Goal: Information Seeking & Learning: Learn about a topic

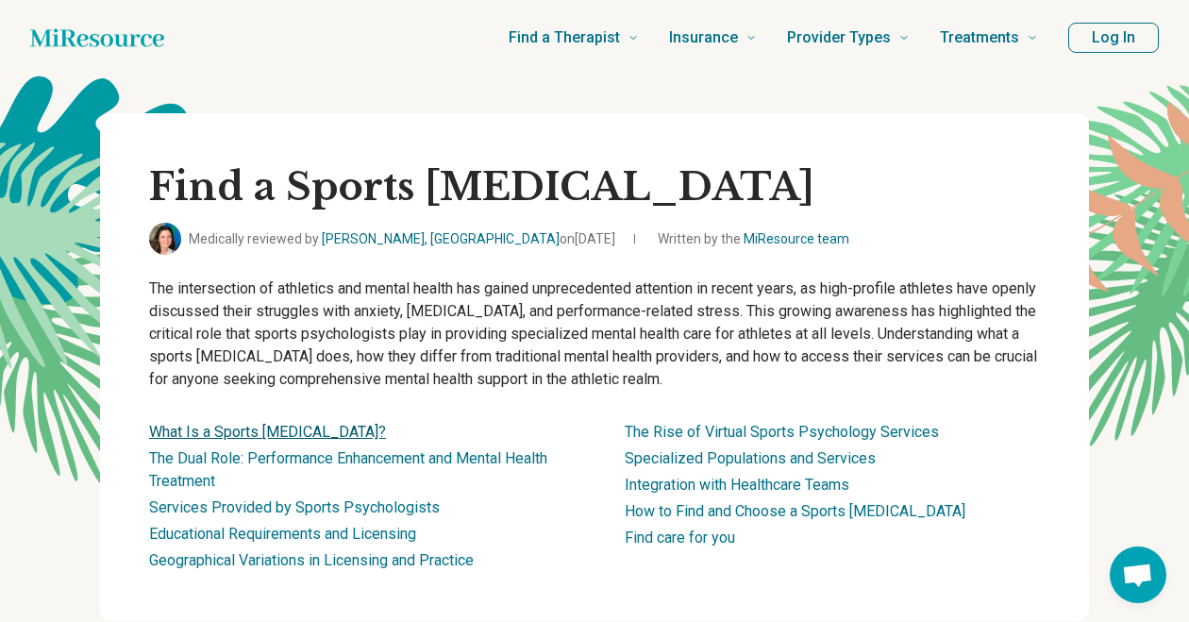
click at [316, 426] on link "What Is a Sports [MEDICAL_DATA]?" at bounding box center [267, 432] width 237 height 18
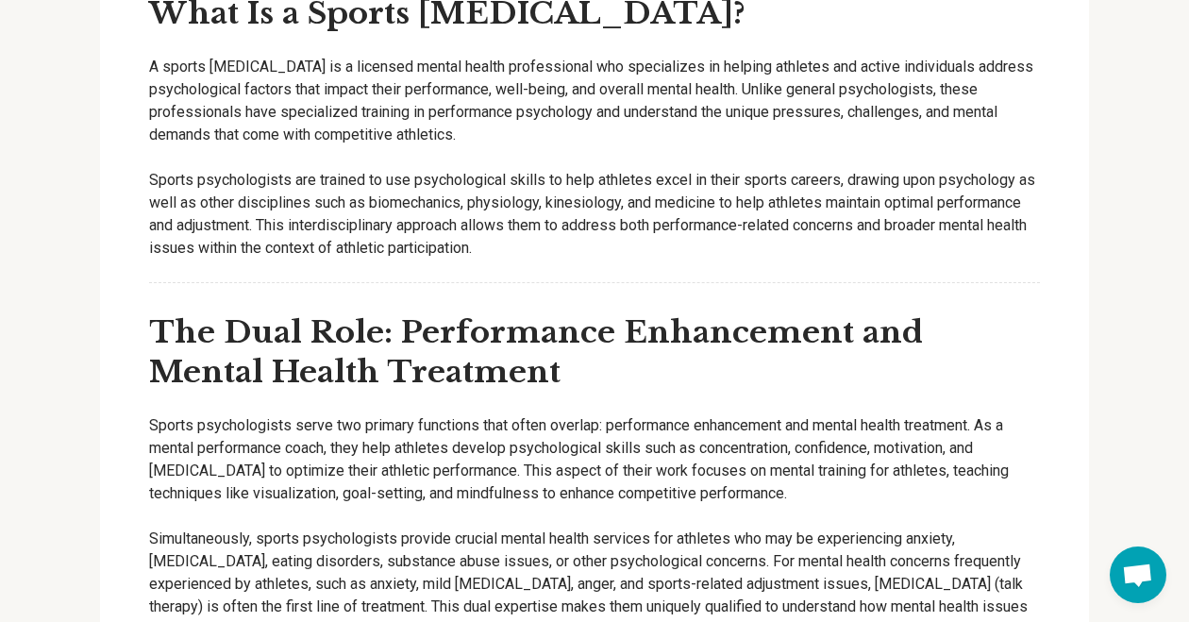
scroll to position [2108, 0]
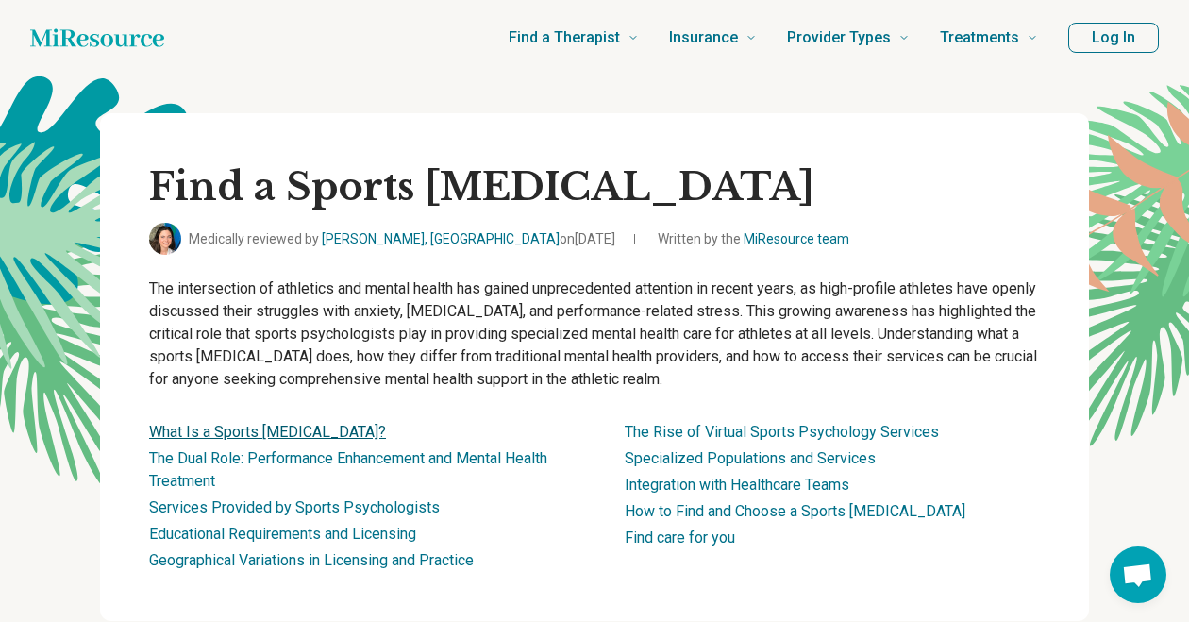
click at [313, 425] on link "What Is a Sports [MEDICAL_DATA]?" at bounding box center [267, 432] width 237 height 18
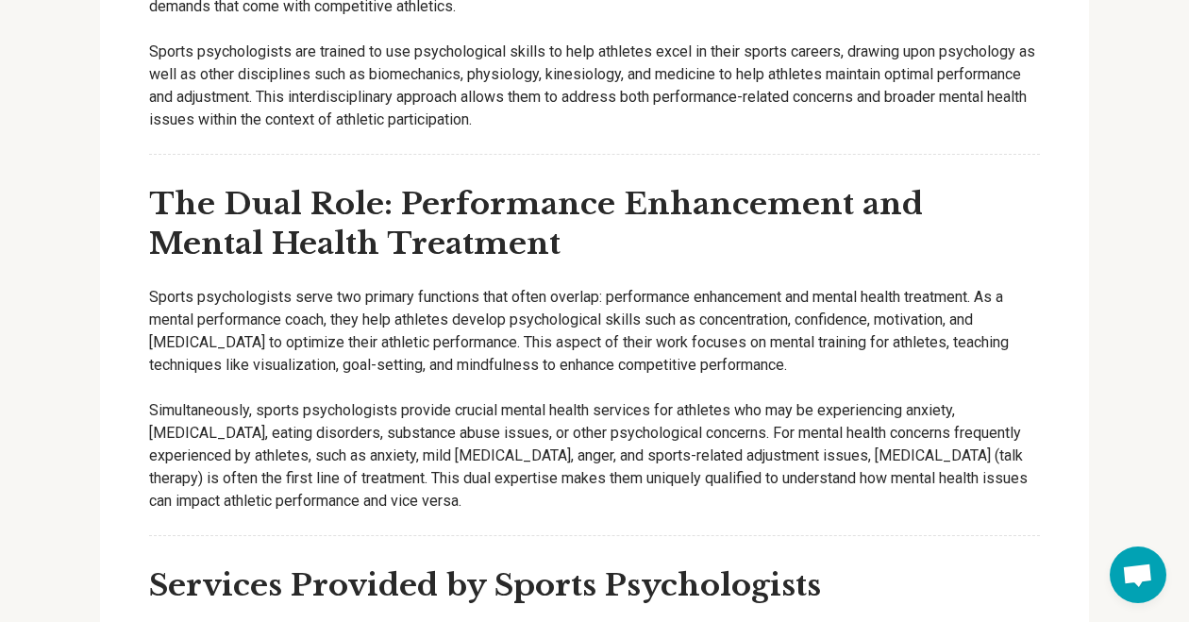
scroll to position [2232, 11]
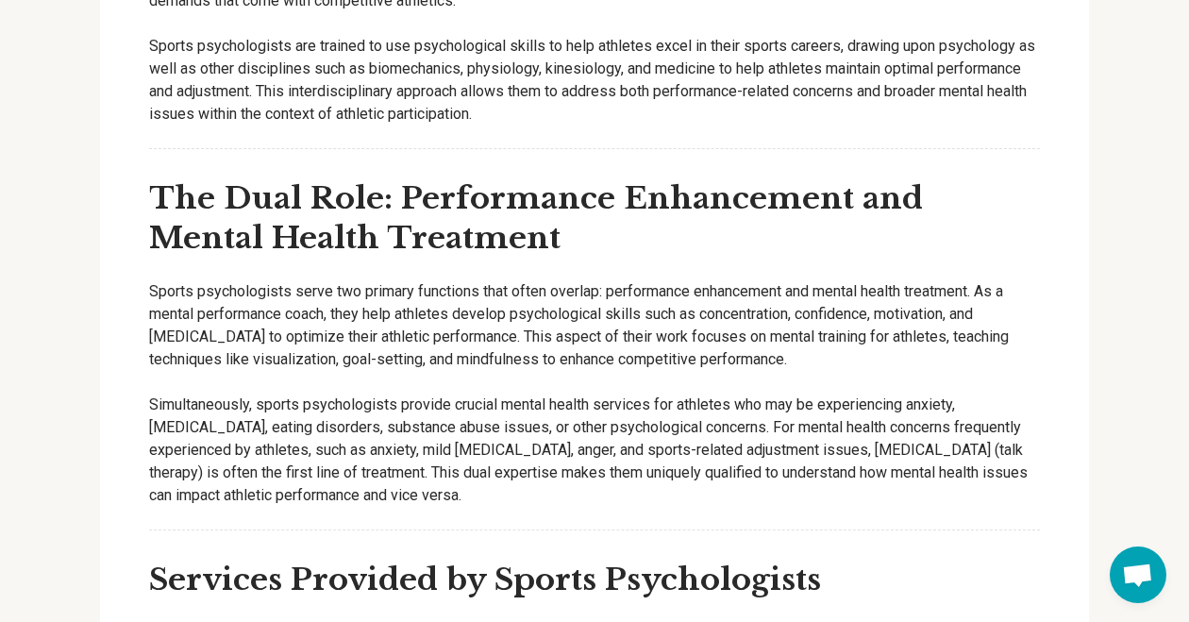
drag, startPoint x: 331, startPoint y: 328, endPoint x: 794, endPoint y: 368, distance: 464.9
click at [794, 368] on p "Sports psychologists serve two primary functions that often overlap: performanc…" at bounding box center [594, 325] width 891 height 91
copy p "they help athletes develop psychological skills such as concentration, confiden…"
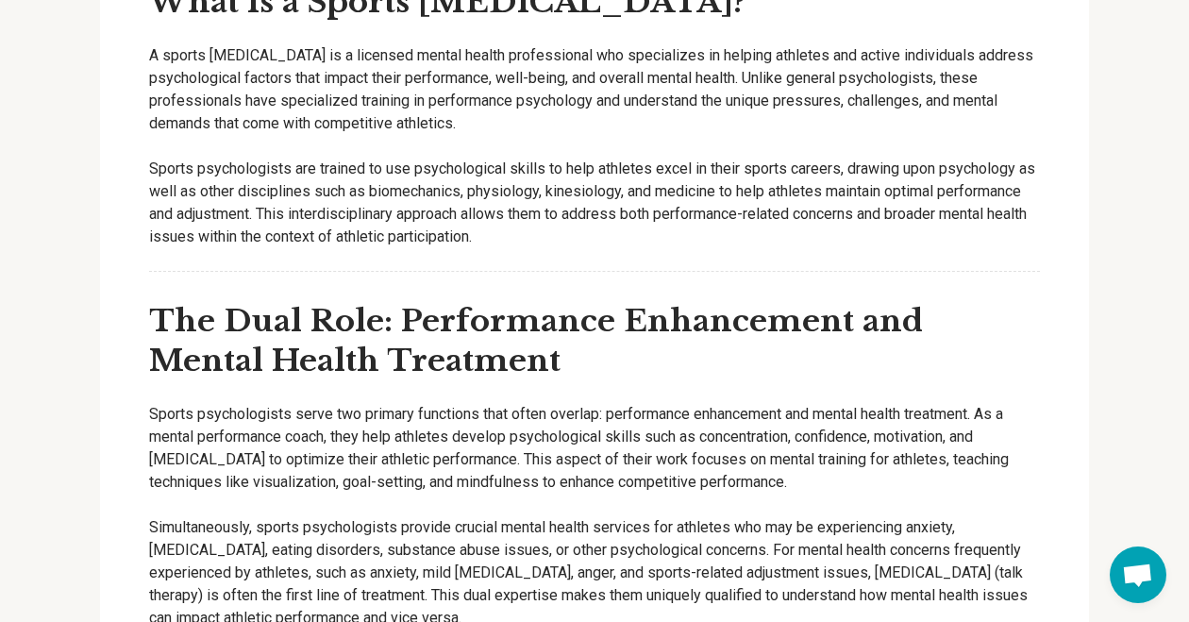
scroll to position [2376, 11]
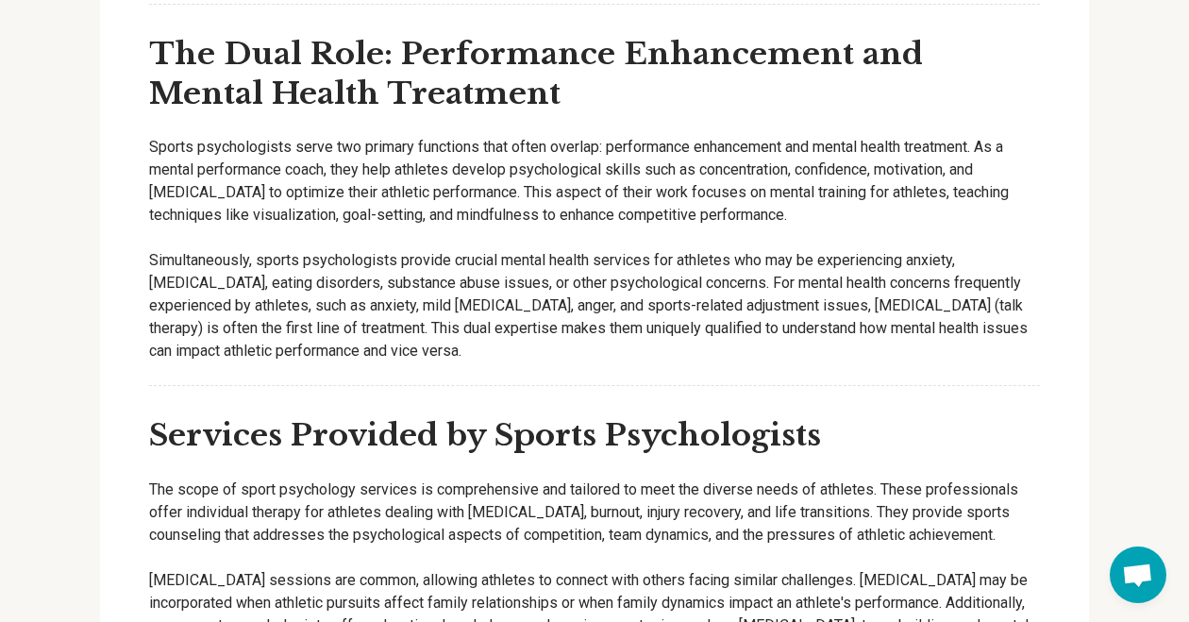
click at [480, 362] on p "Simultaneously, sports psychologists provide crucial mental health services for…" at bounding box center [594, 305] width 891 height 113
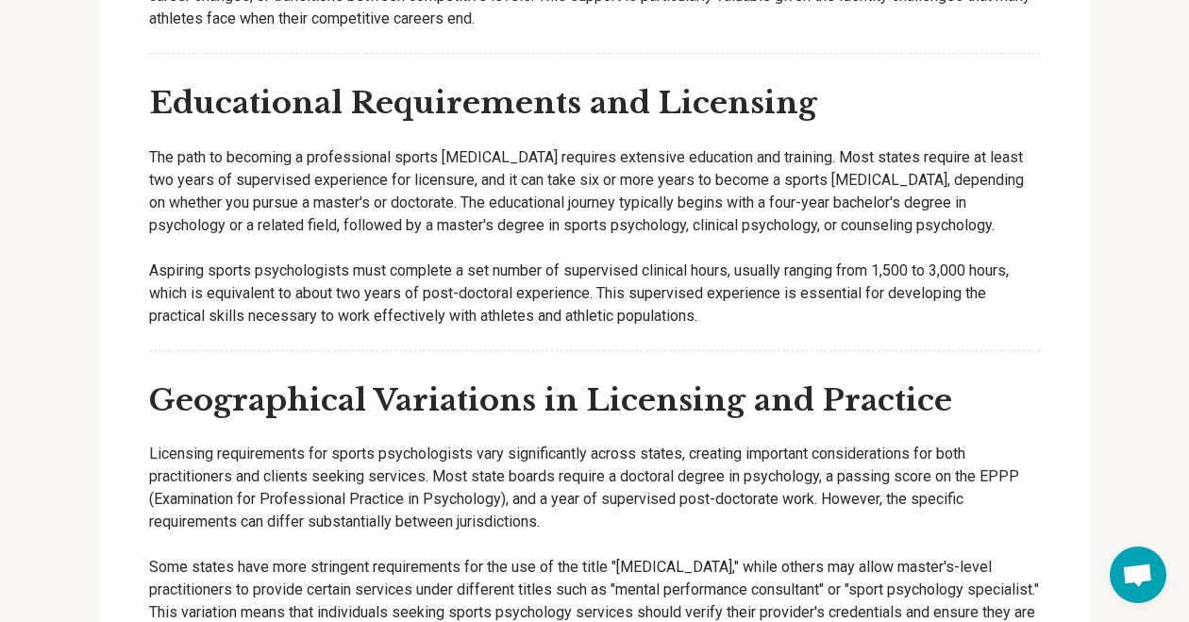
scroll to position [3105, 11]
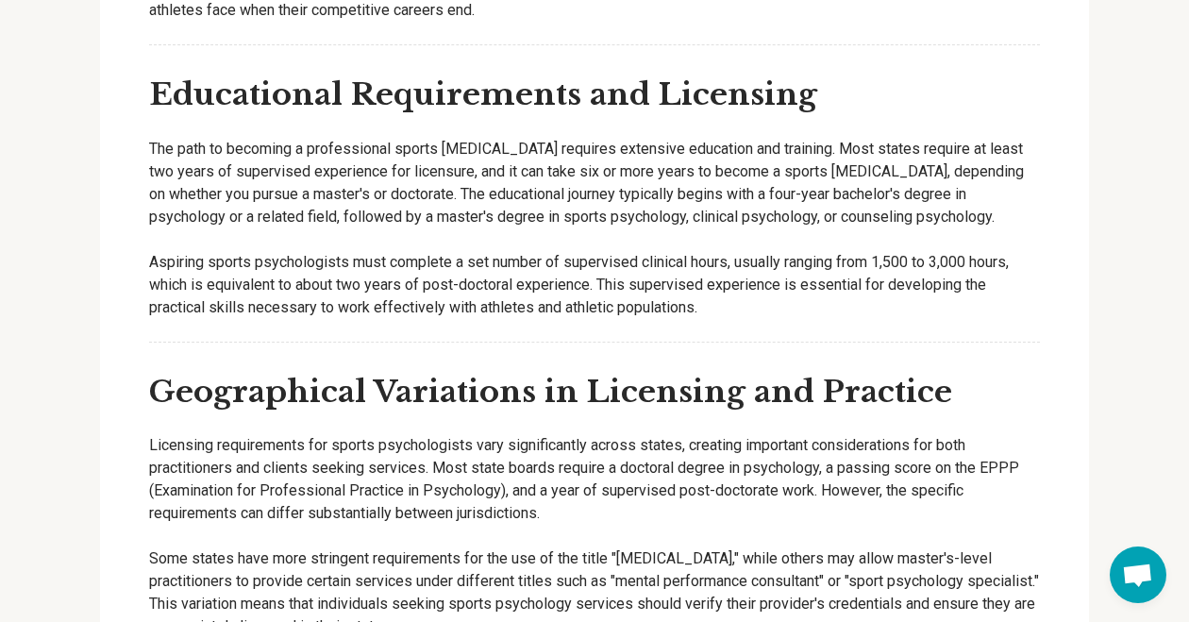
click at [670, 525] on p "Licensing requirements for sports psychologists vary significantly across state…" at bounding box center [594, 479] width 891 height 91
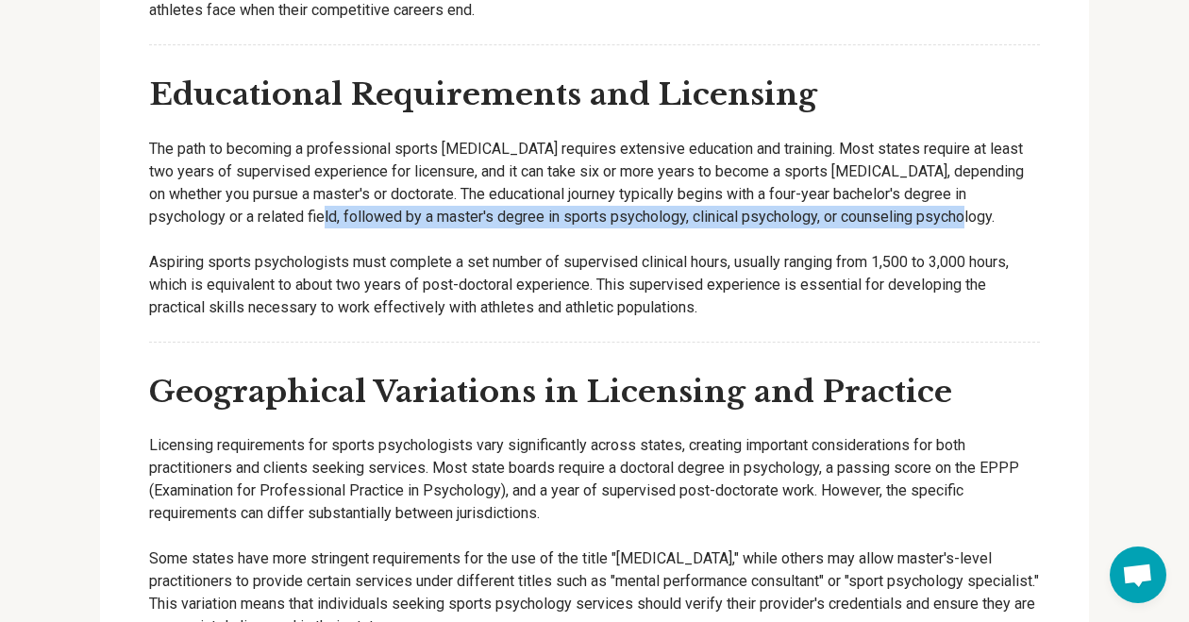
drag, startPoint x: 258, startPoint y: 251, endPoint x: 906, endPoint y: 251, distance: 647.2
click at [906, 228] on p "The path to becoming a professional sports [MEDICAL_DATA] requires extensive ed…" at bounding box center [594, 183] width 891 height 91
copy p "followed by a master's degree in sports psychology, clinical psychology, or cou…"
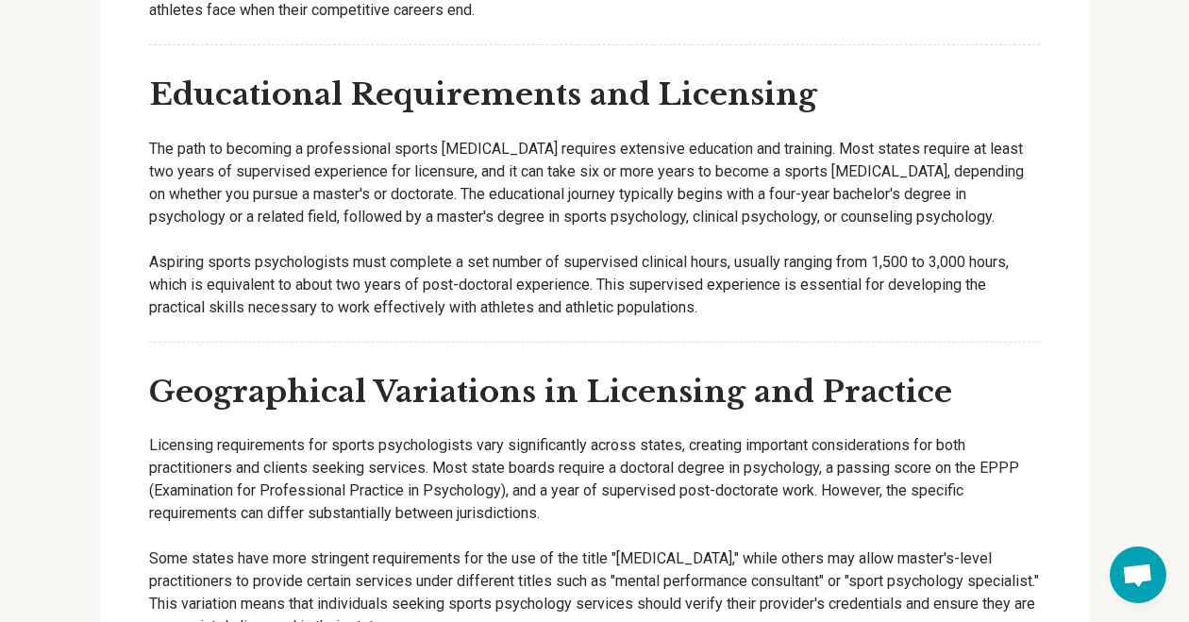
click at [514, 342] on div "Educational Requirements and Licensing The path to becoming a professional spor…" at bounding box center [594, 208] width 891 height 267
click at [874, 295] on p "Aspiring sports psychologists must complete a set number of supervised clinical…" at bounding box center [594, 285] width 891 height 68
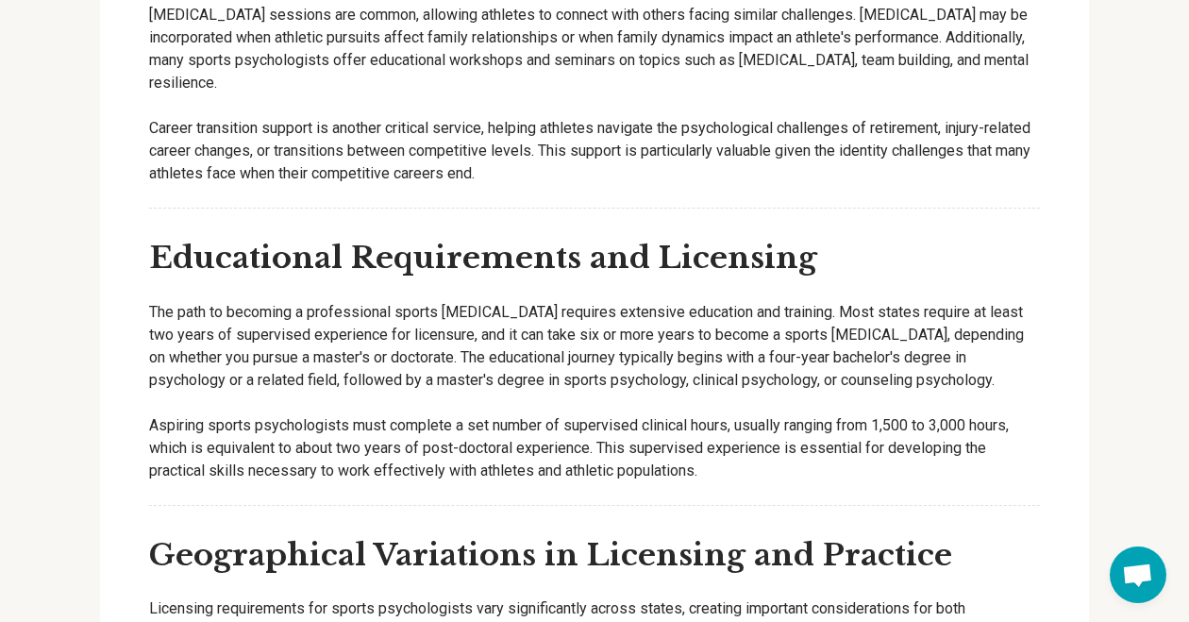
scroll to position [2943, 0]
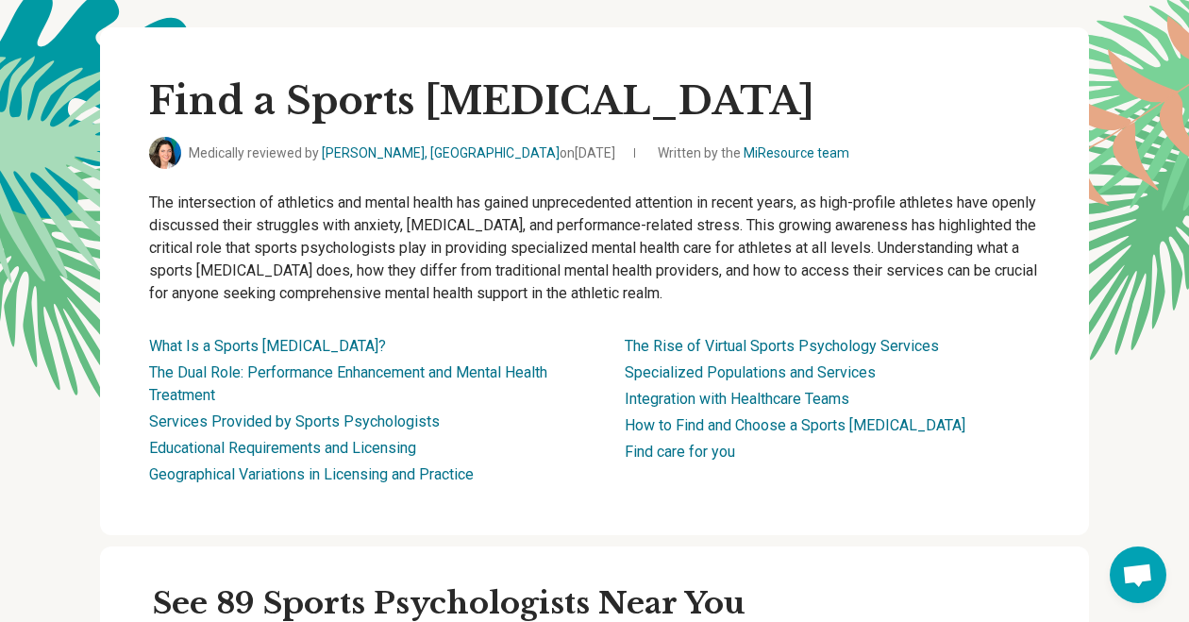
scroll to position [0, 3]
